Goal: Information Seeking & Learning: Learn about a topic

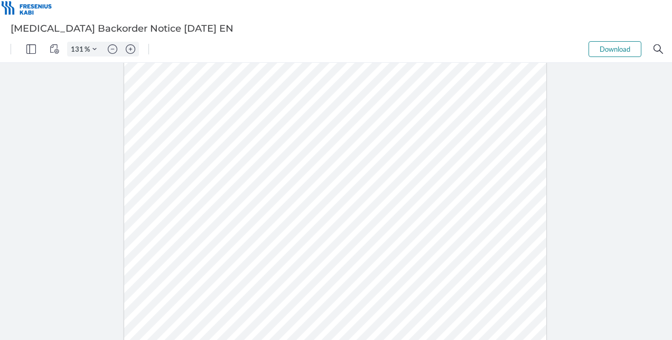
type input "156"
drag, startPoint x: 395, startPoint y: 117, endPoint x: 481, endPoint y: 120, distance: 85.7
click at [481, 120] on div at bounding box center [334, 111] width 503 height 651
click at [419, 124] on div at bounding box center [334, 111] width 503 height 651
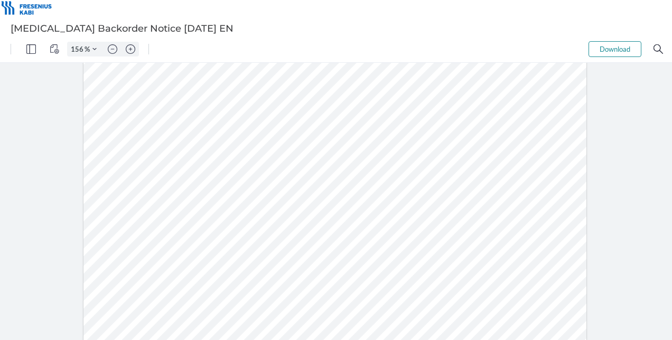
drag, startPoint x: 396, startPoint y: 117, endPoint x: 157, endPoint y: 133, distance: 239.3
click at [157, 133] on div at bounding box center [334, 111] width 503 height 651
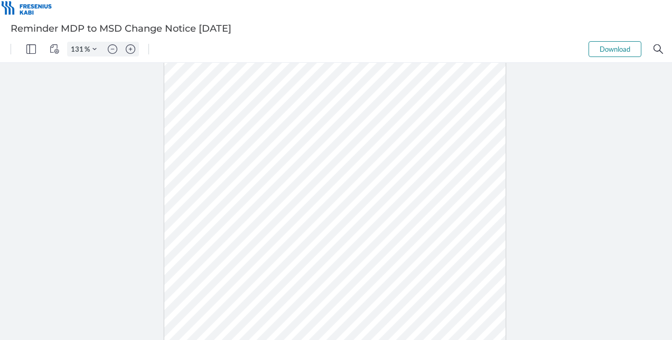
type input "156"
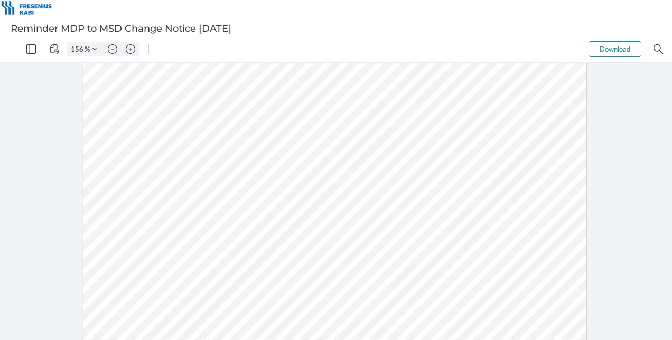
scroll to position [379, 0]
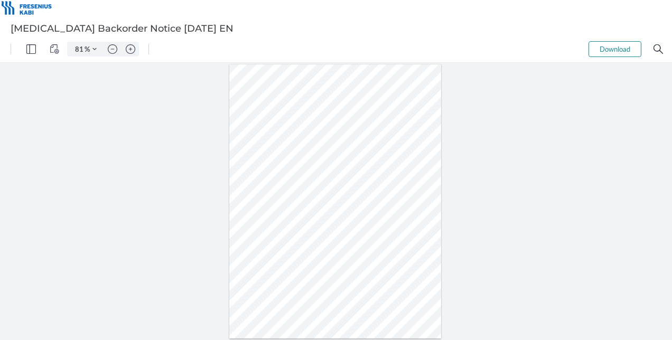
type input "106"
type input "131"
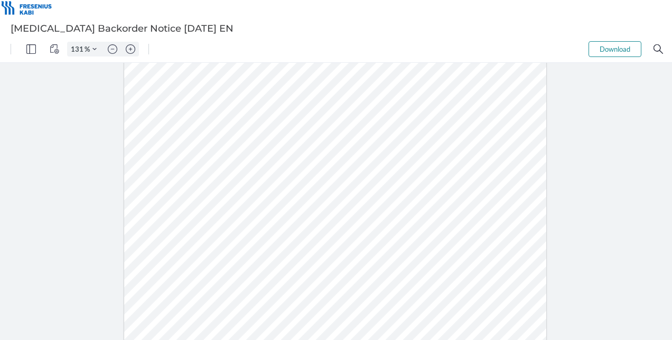
scroll to position [149, 0]
drag, startPoint x: 227, startPoint y: 201, endPoint x: 457, endPoint y: 209, distance: 230.5
click at [457, 209] on div at bounding box center [335, 190] width 422 height 547
